Goal: Task Accomplishment & Management: Manage account settings

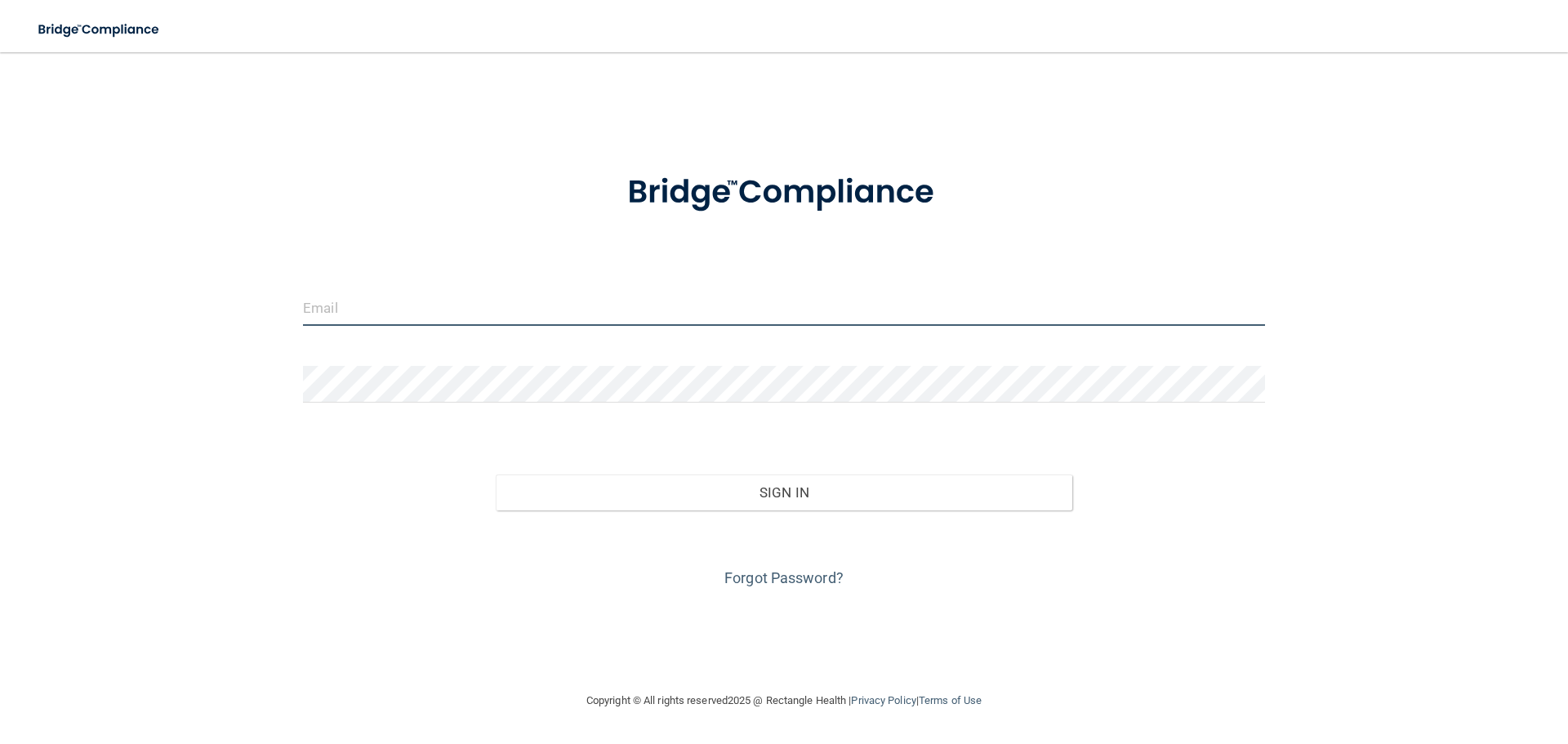
click at [506, 300] on input "email" at bounding box center [783, 306] width 962 height 36
type input "[EMAIL_ADDRESS][DOMAIN_NAME]"
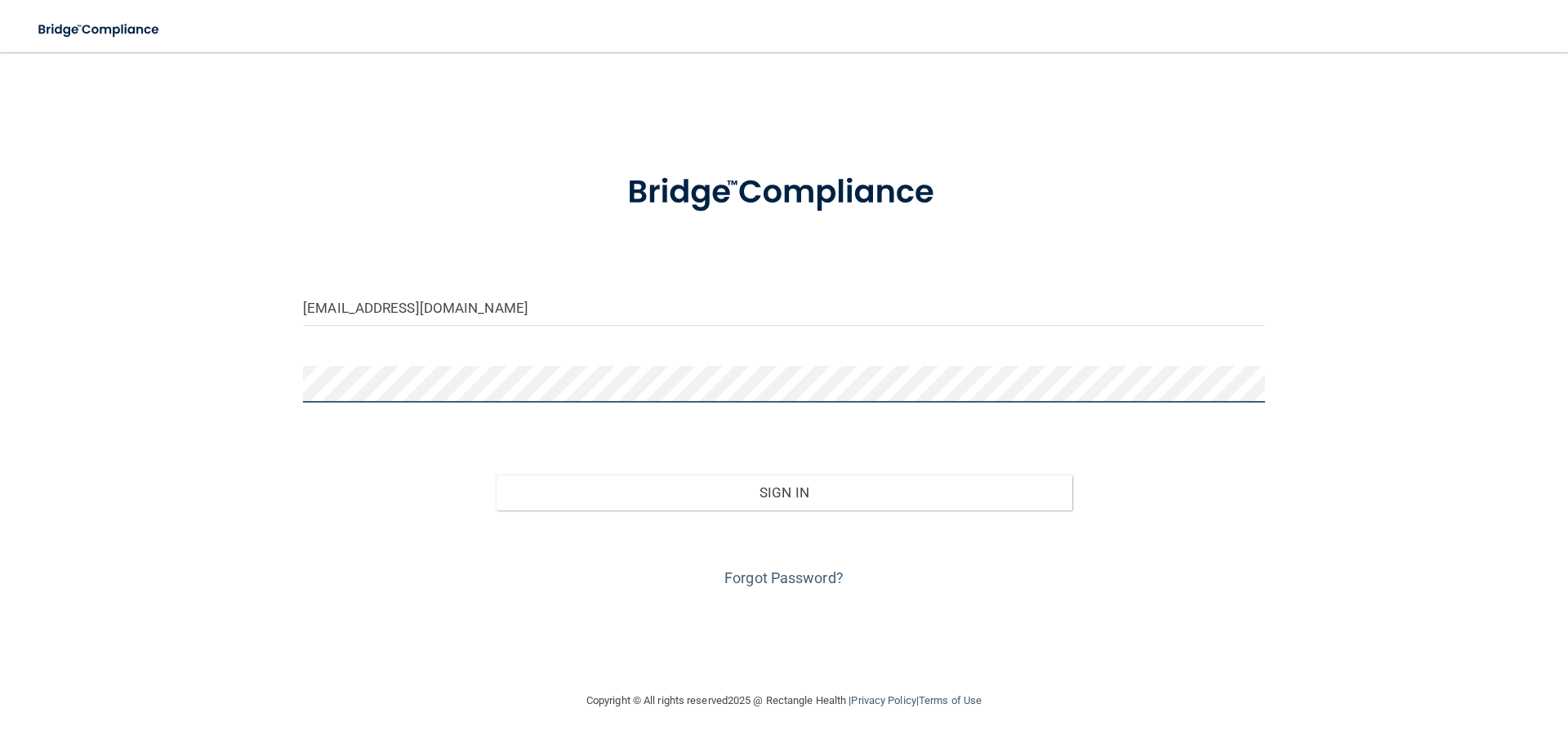
click at [495, 475] on button "Sign In" at bounding box center [784, 493] width 577 height 36
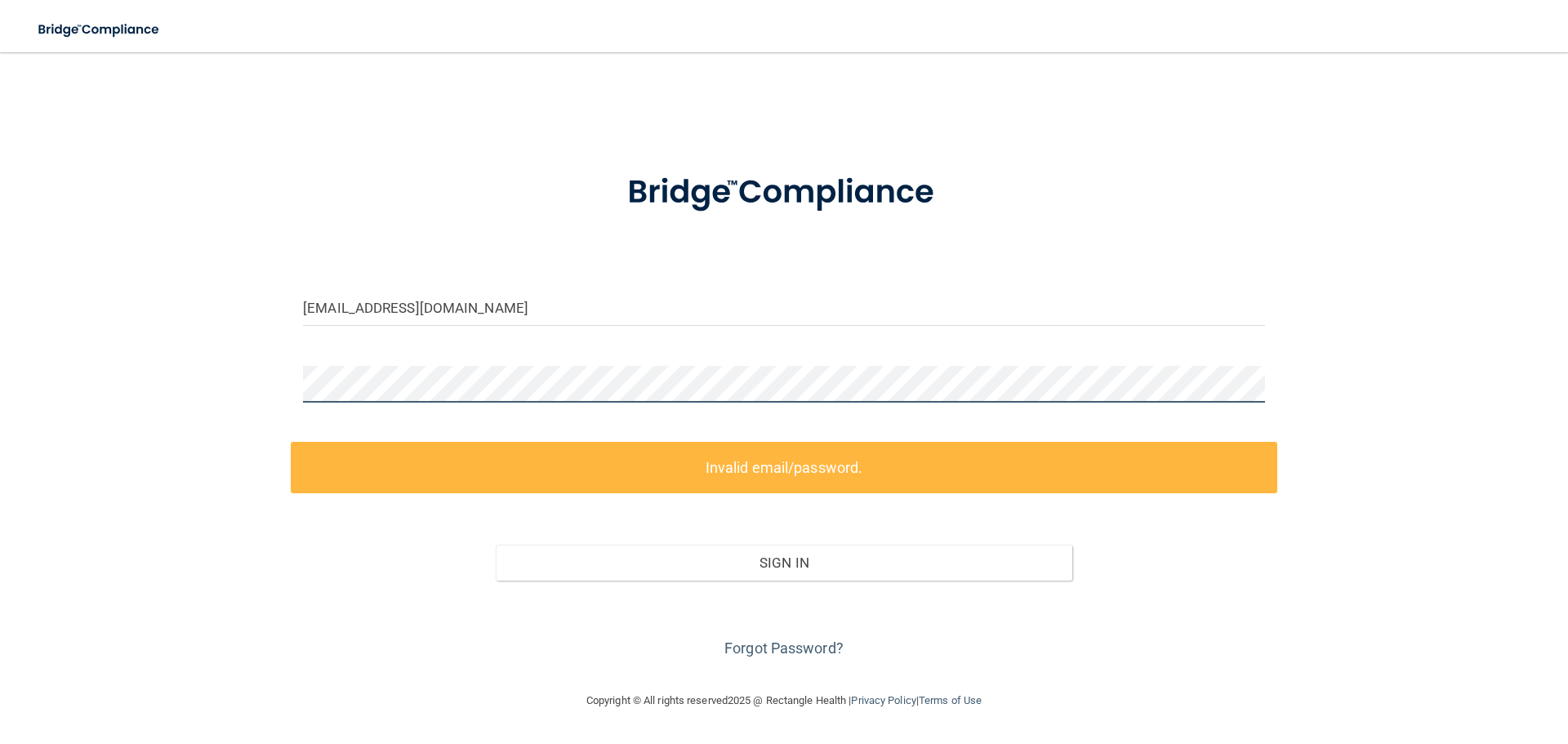
click at [187, 395] on div "[EMAIL_ADDRESS][DOMAIN_NAME] Invalid email/password. You don't have permission …" at bounding box center [784, 372] width 1503 height 606
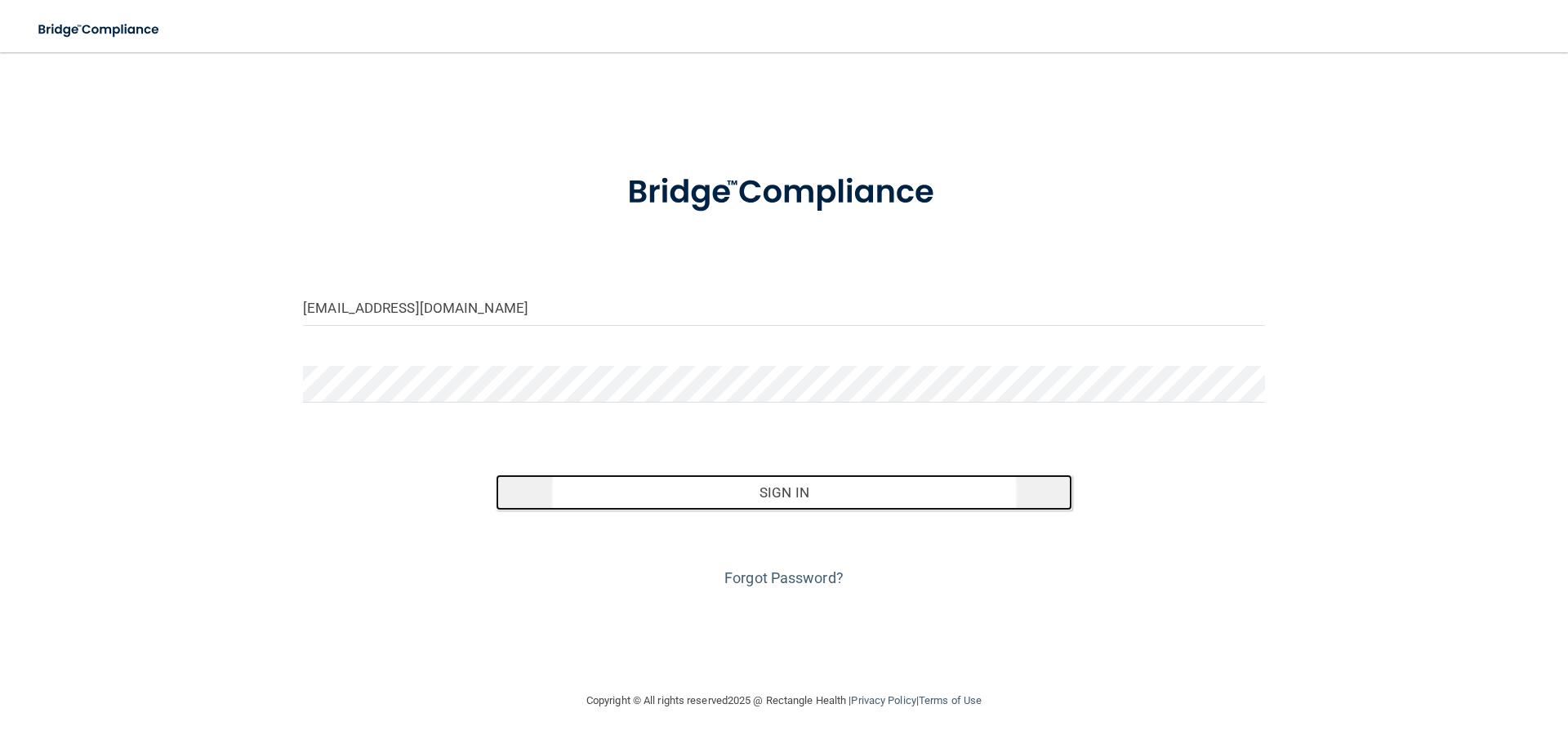
click at [863, 502] on button "Sign In" at bounding box center [784, 493] width 577 height 36
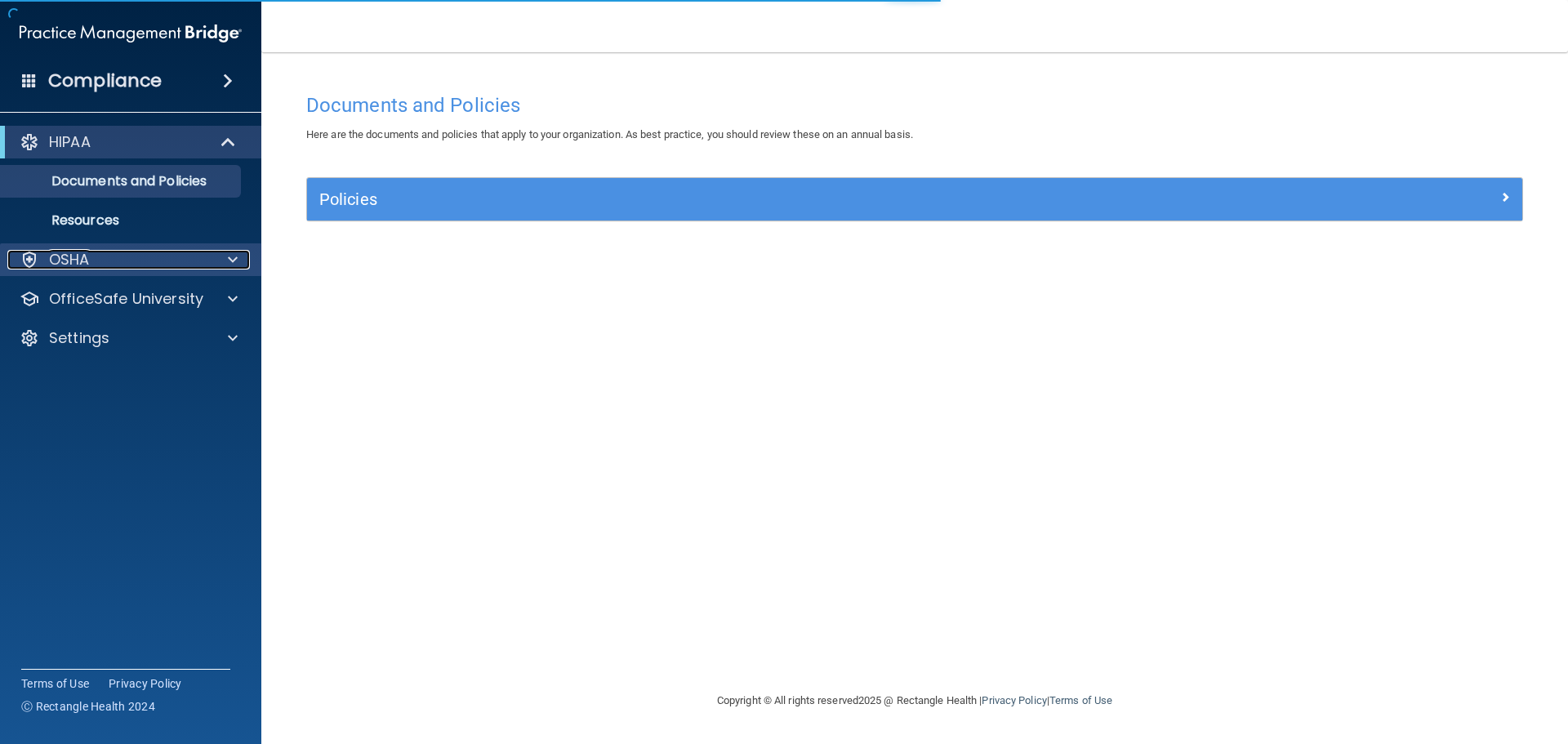
click at [123, 257] on div "OSHA" at bounding box center [109, 259] width 203 height 20
click at [127, 262] on div "OSHA" at bounding box center [109, 259] width 203 height 20
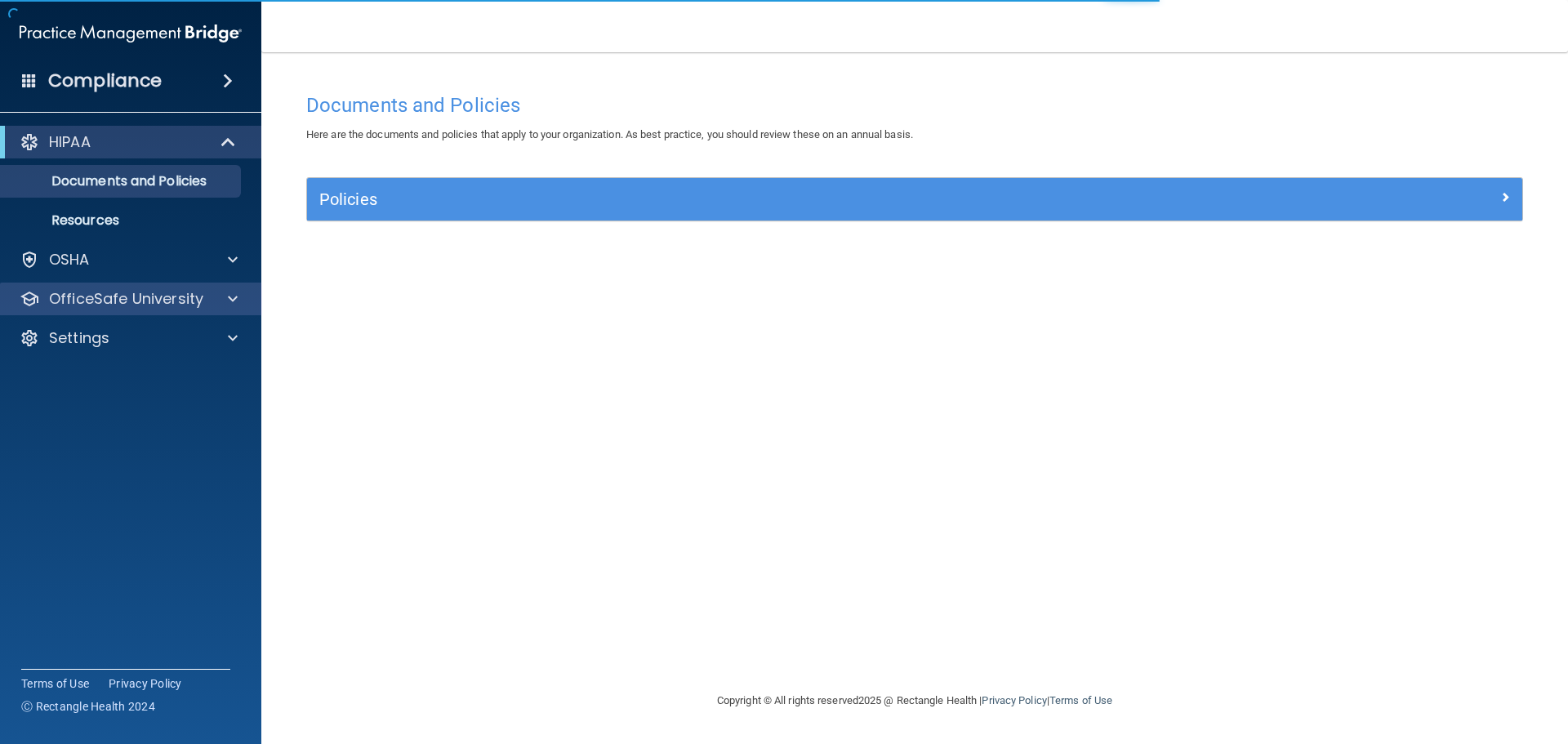
click at [203, 311] on div "OfficeSafe University" at bounding box center [131, 298] width 263 height 33
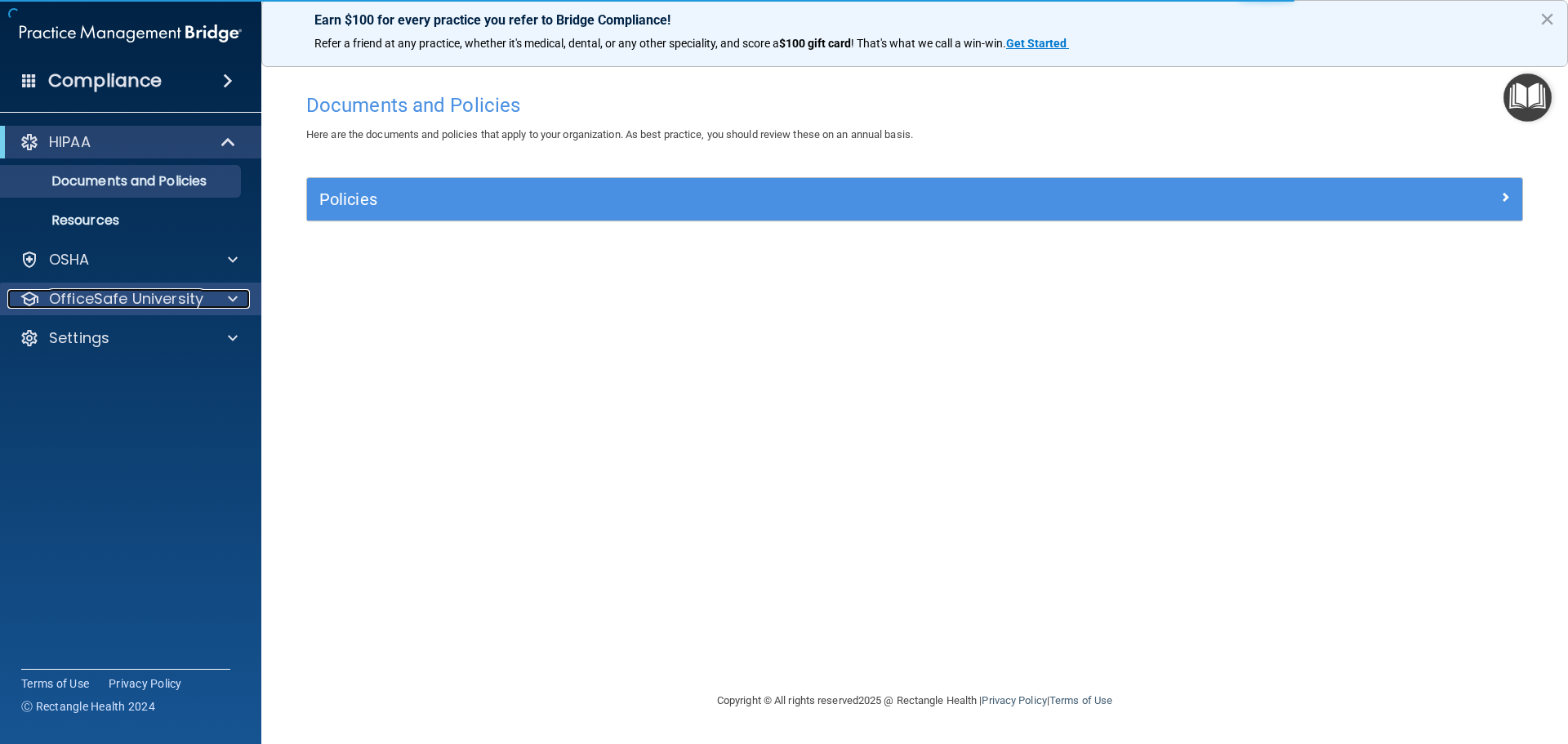
click at [236, 303] on span at bounding box center [233, 298] width 10 height 20
